Goal: Task Accomplishment & Management: Use online tool/utility

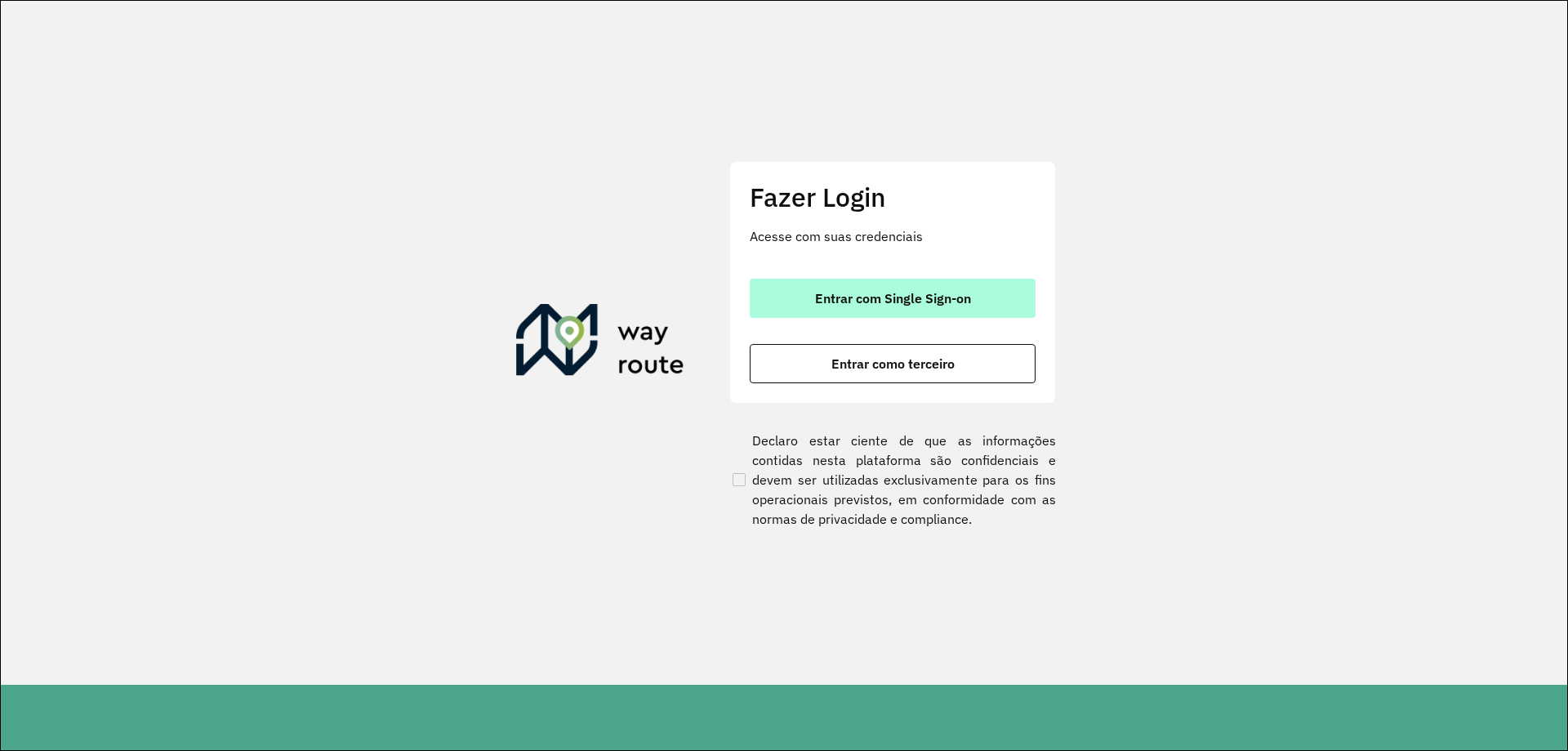
click at [902, 301] on span "Entrar com Single Sign-on" at bounding box center [893, 298] width 156 height 13
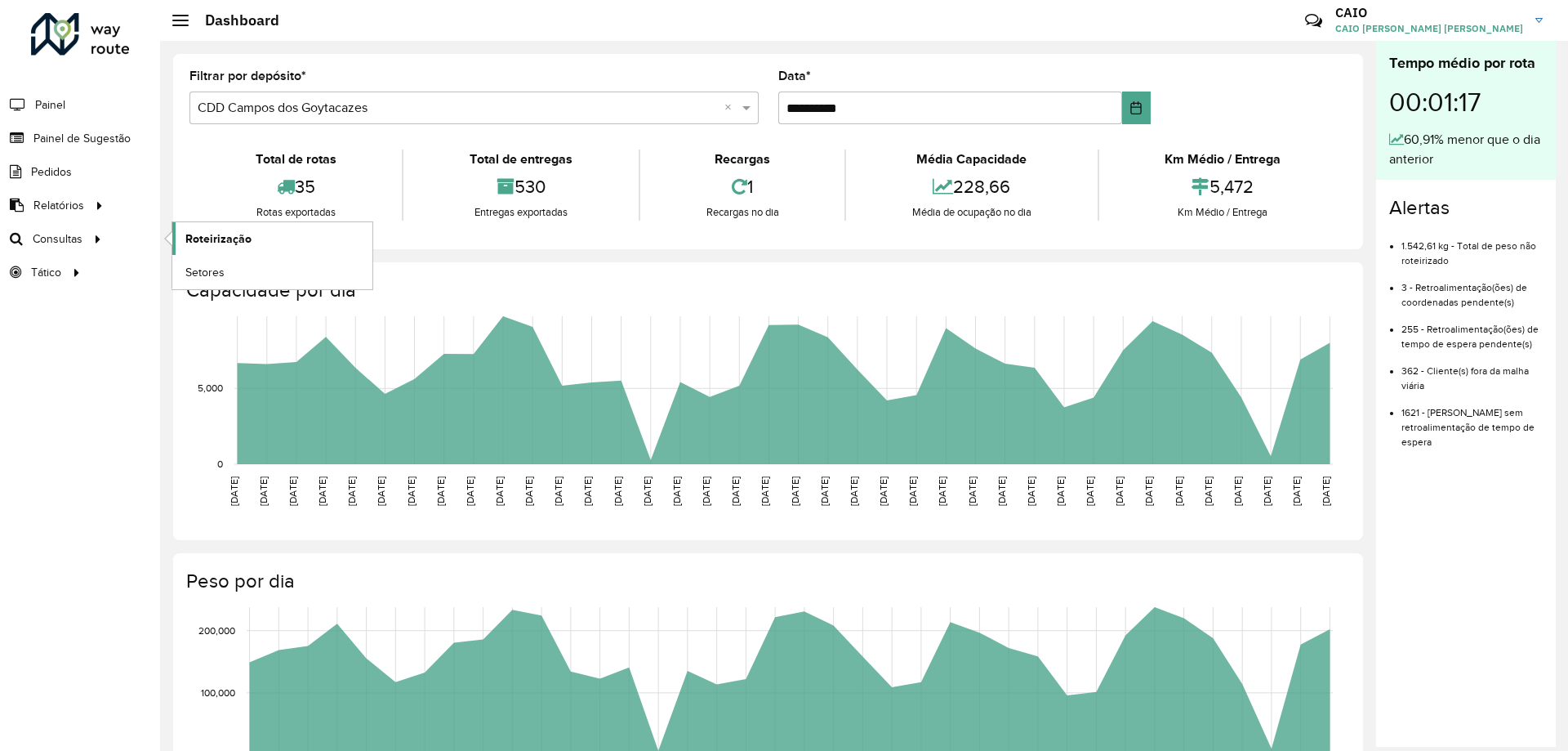
click at [192, 236] on span "Roteirização" at bounding box center [218, 239] width 66 height 17
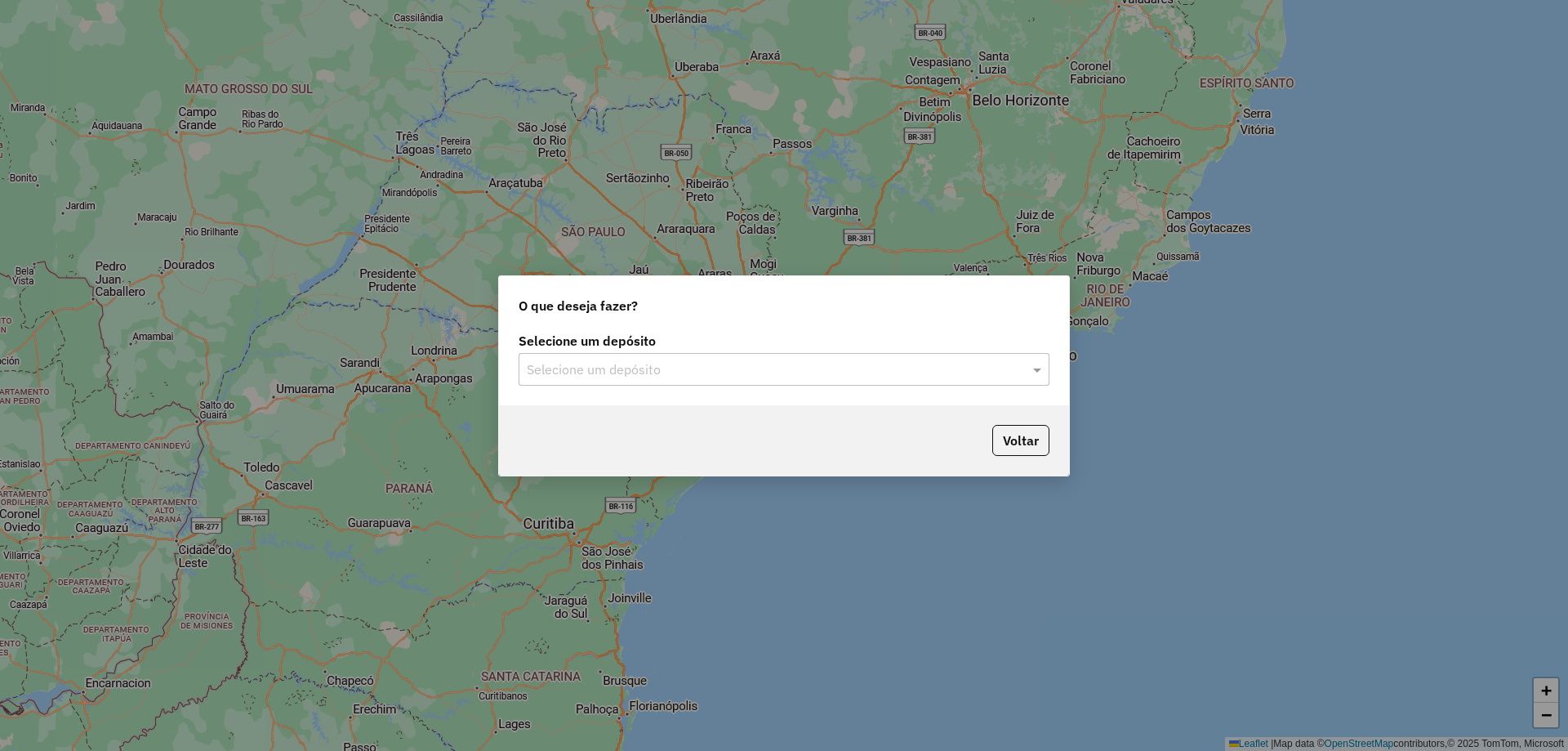
click at [598, 369] on input "text" at bounding box center [767, 369] width 482 height 19
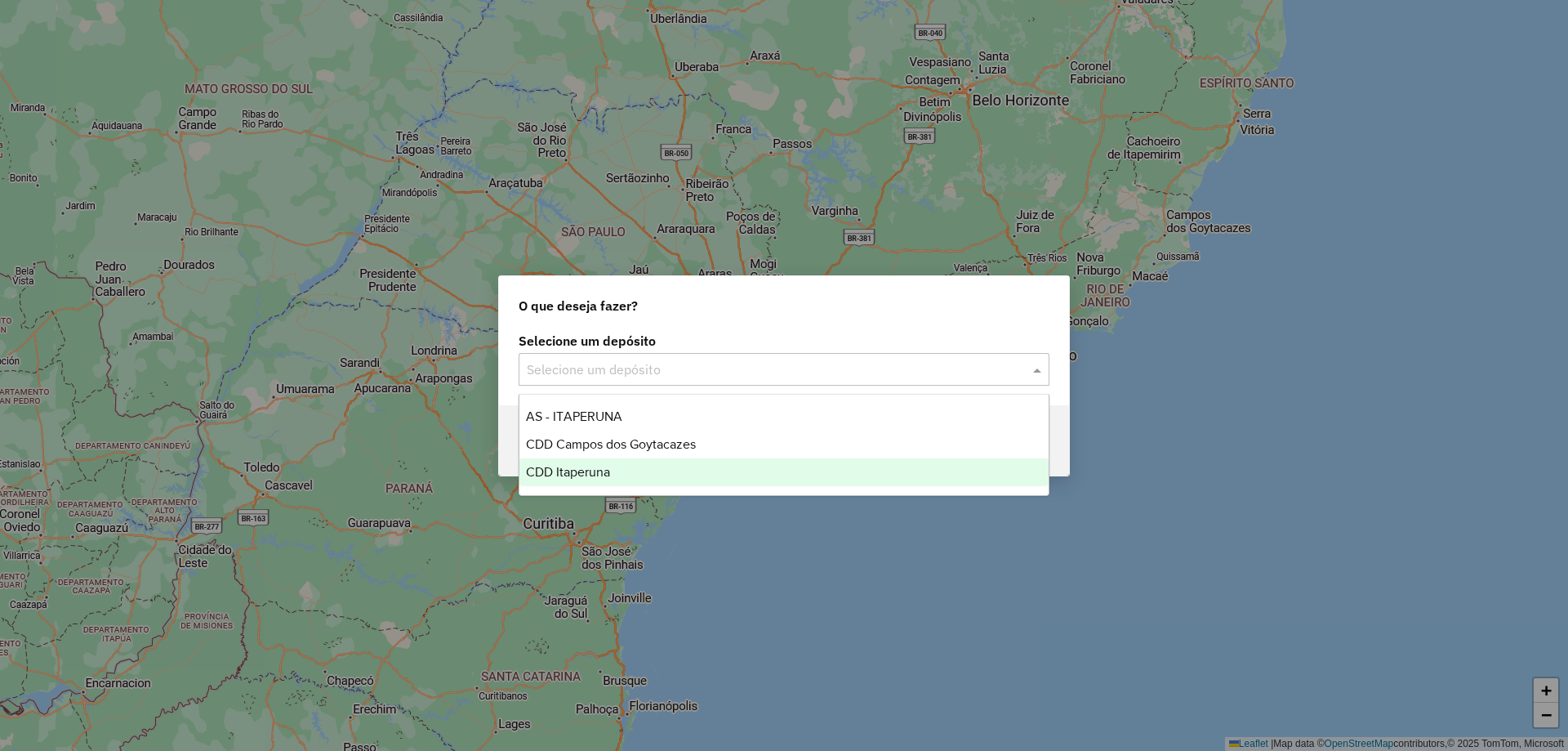
click at [624, 475] on div "CDD Itaperuna" at bounding box center [784, 473] width 529 height 28
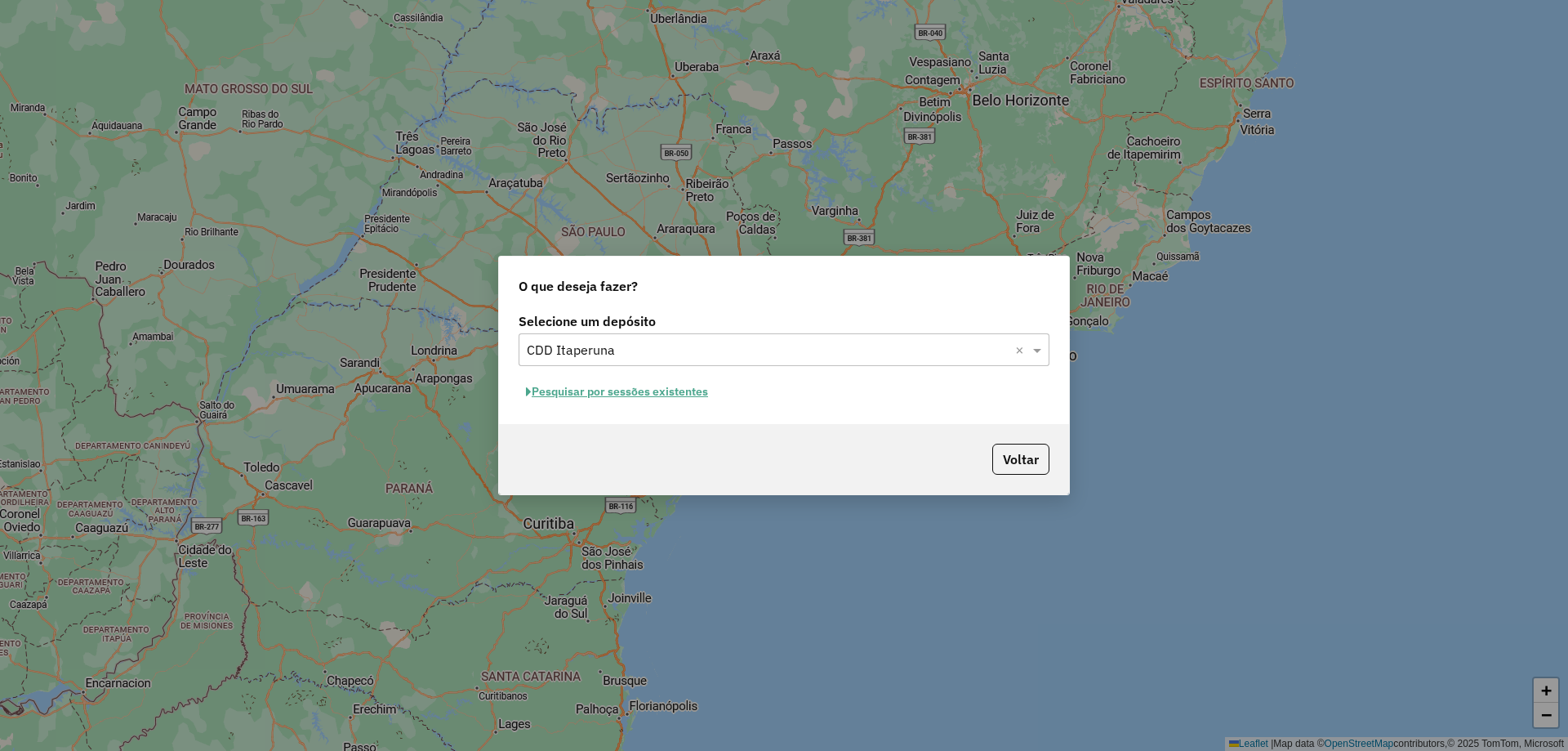
click at [665, 388] on button "Pesquisar por sessões existentes" at bounding box center [617, 391] width 197 height 25
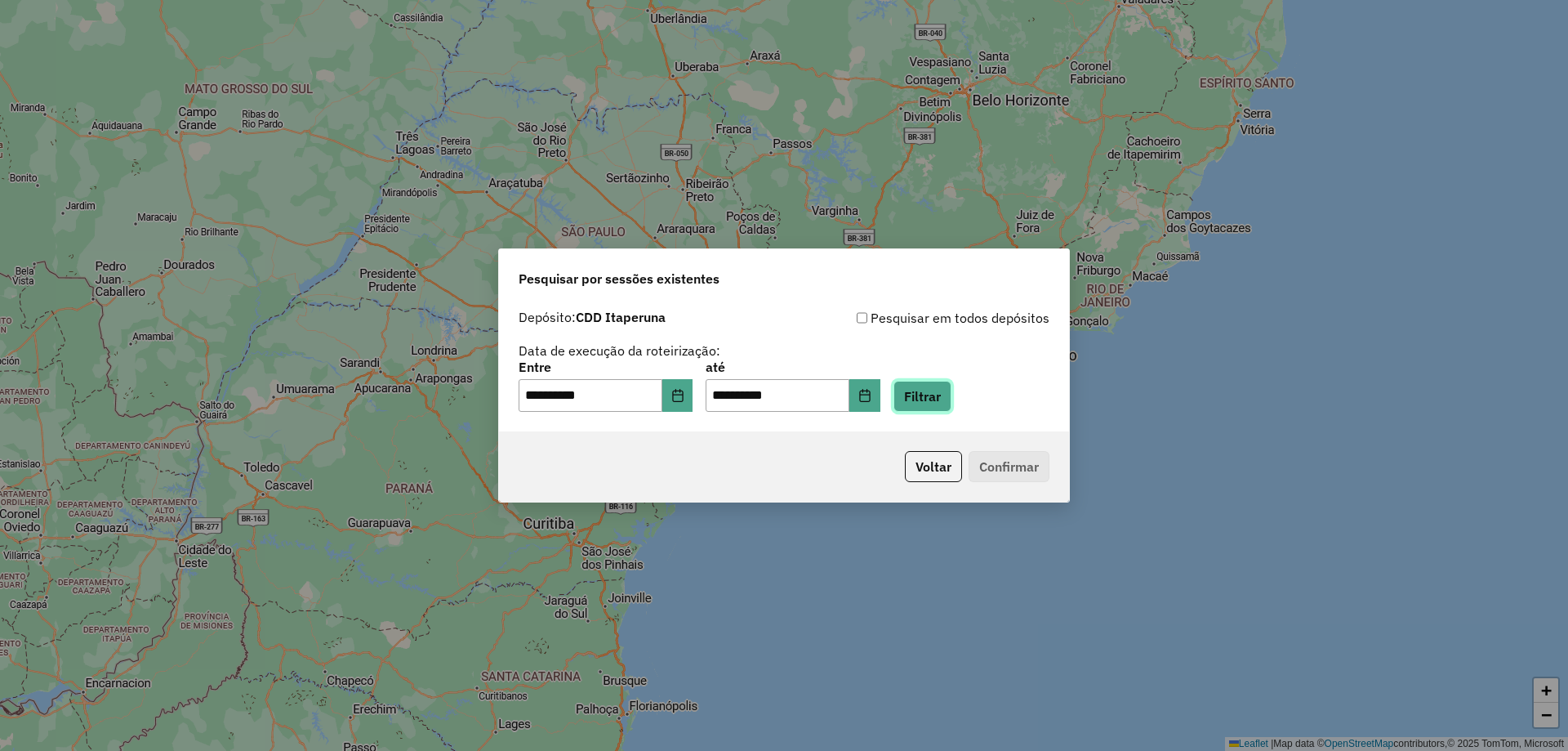
click at [930, 395] on button "Filtrar" at bounding box center [922, 395] width 58 height 31
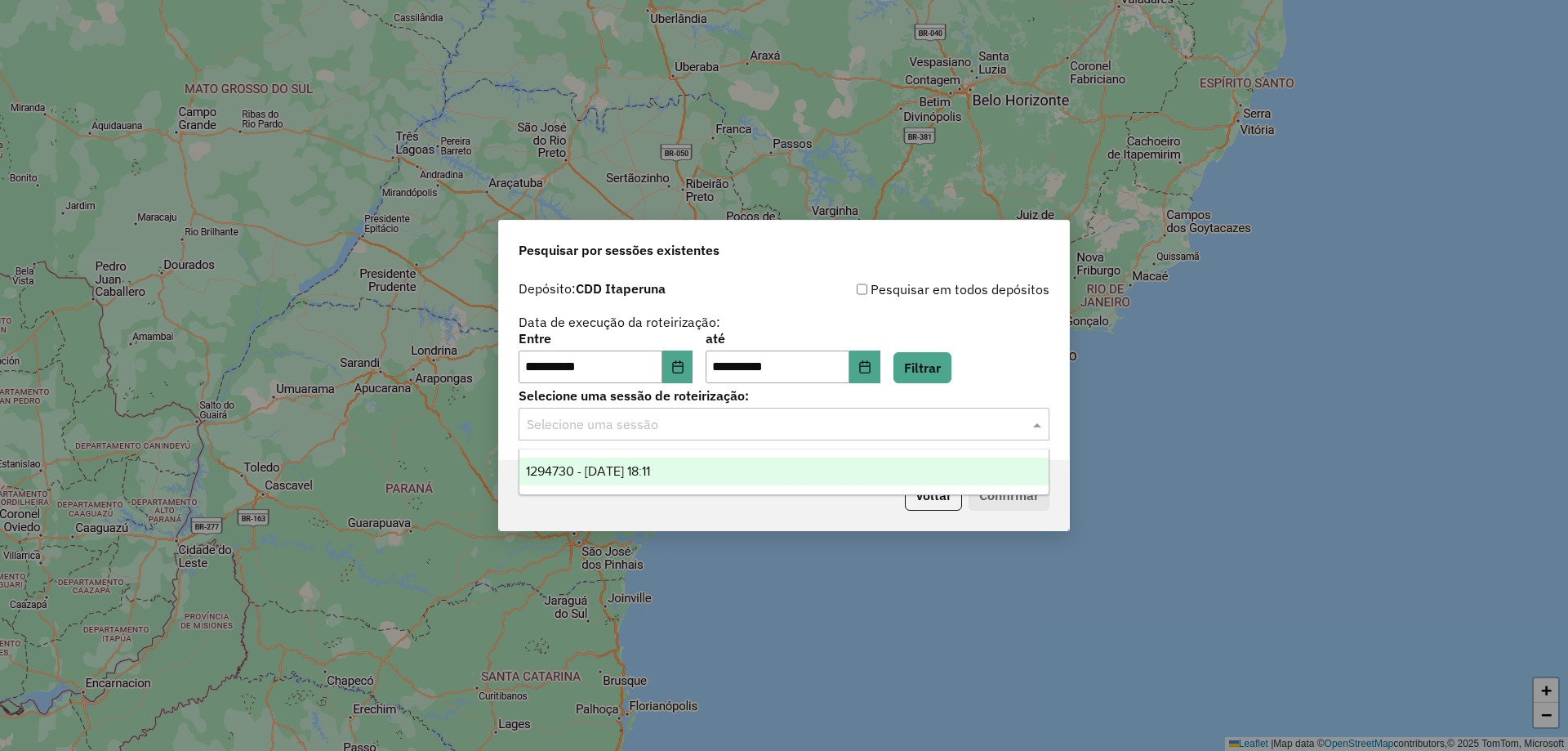
click at [688, 432] on input "text" at bounding box center [767, 424] width 482 height 19
click at [684, 470] on div "1294730 - 15/10/2025 18:11" at bounding box center [784, 472] width 529 height 28
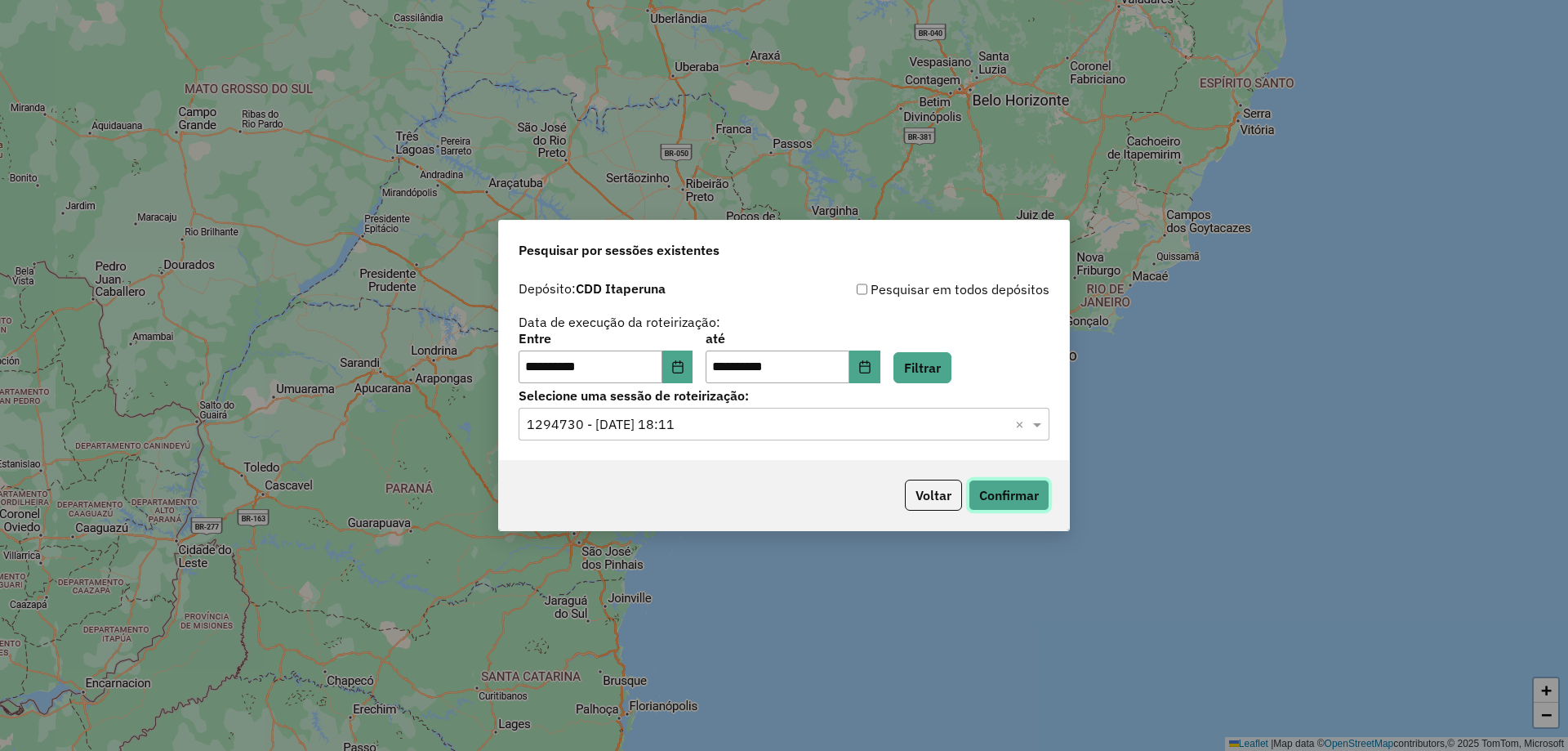
click at [1021, 488] on button "Confirmar" at bounding box center [1009, 495] width 81 height 31
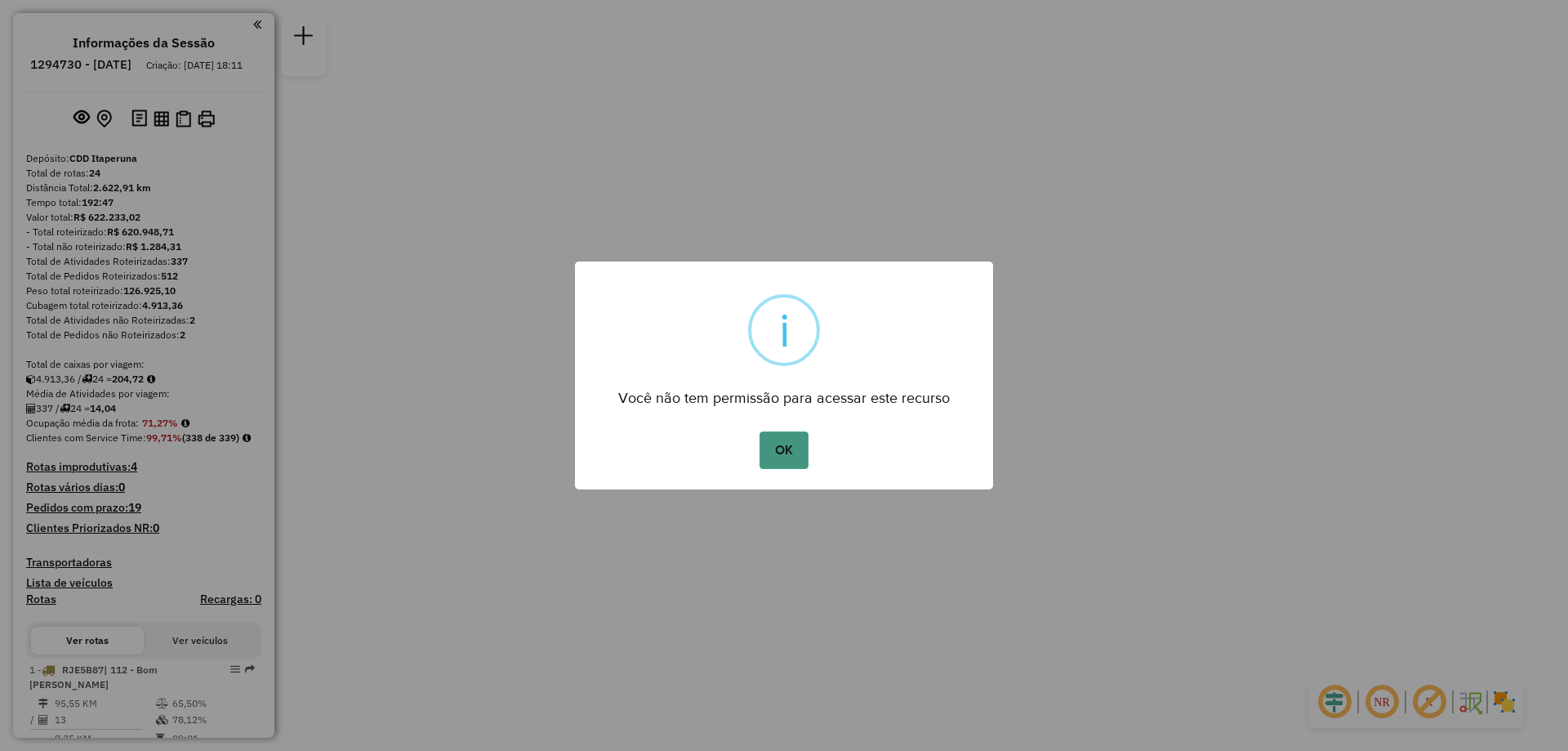
click at [795, 465] on button "OK" at bounding box center [784, 450] width 48 height 37
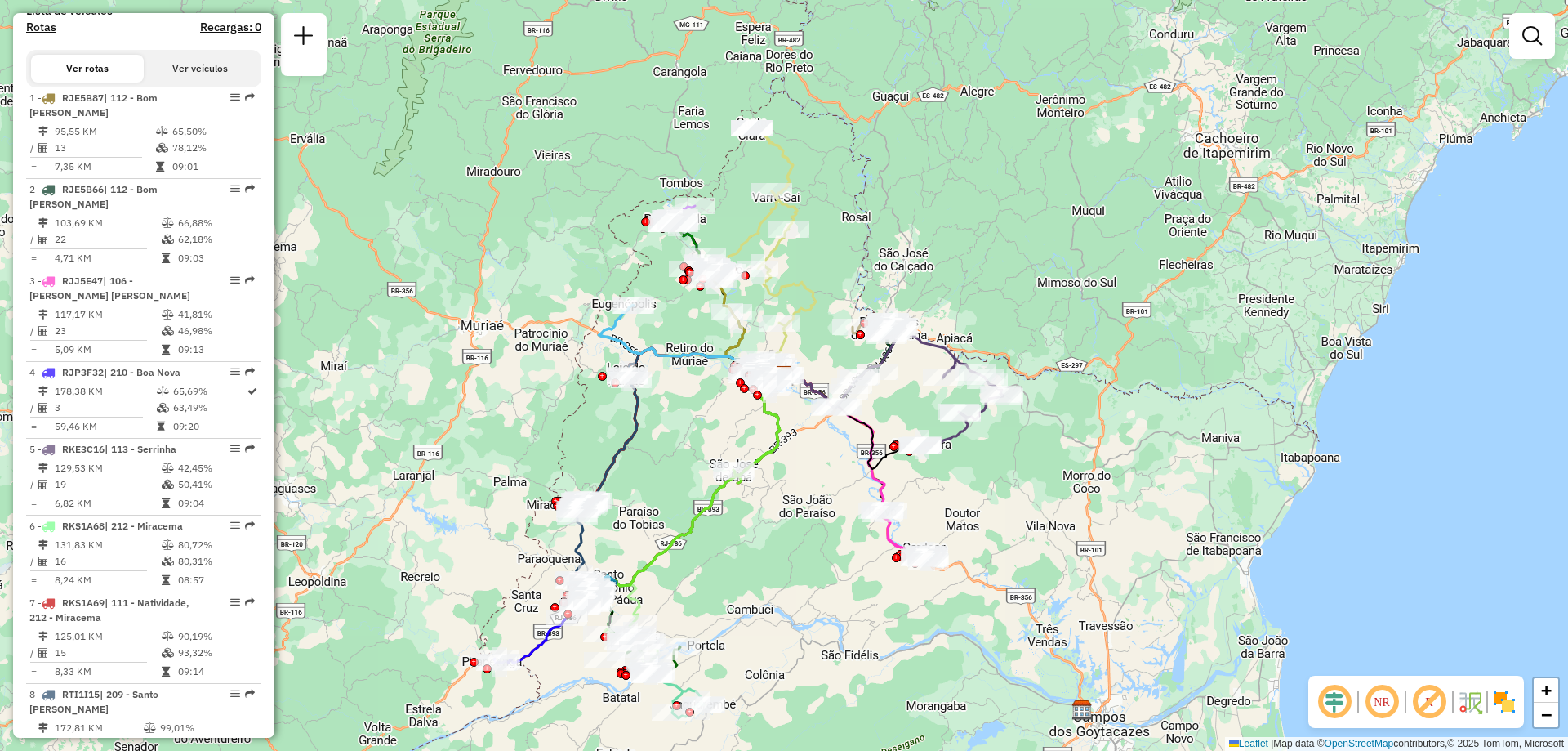
scroll to position [408, 0]
